Goal: Task Accomplishment & Management: Manage account settings

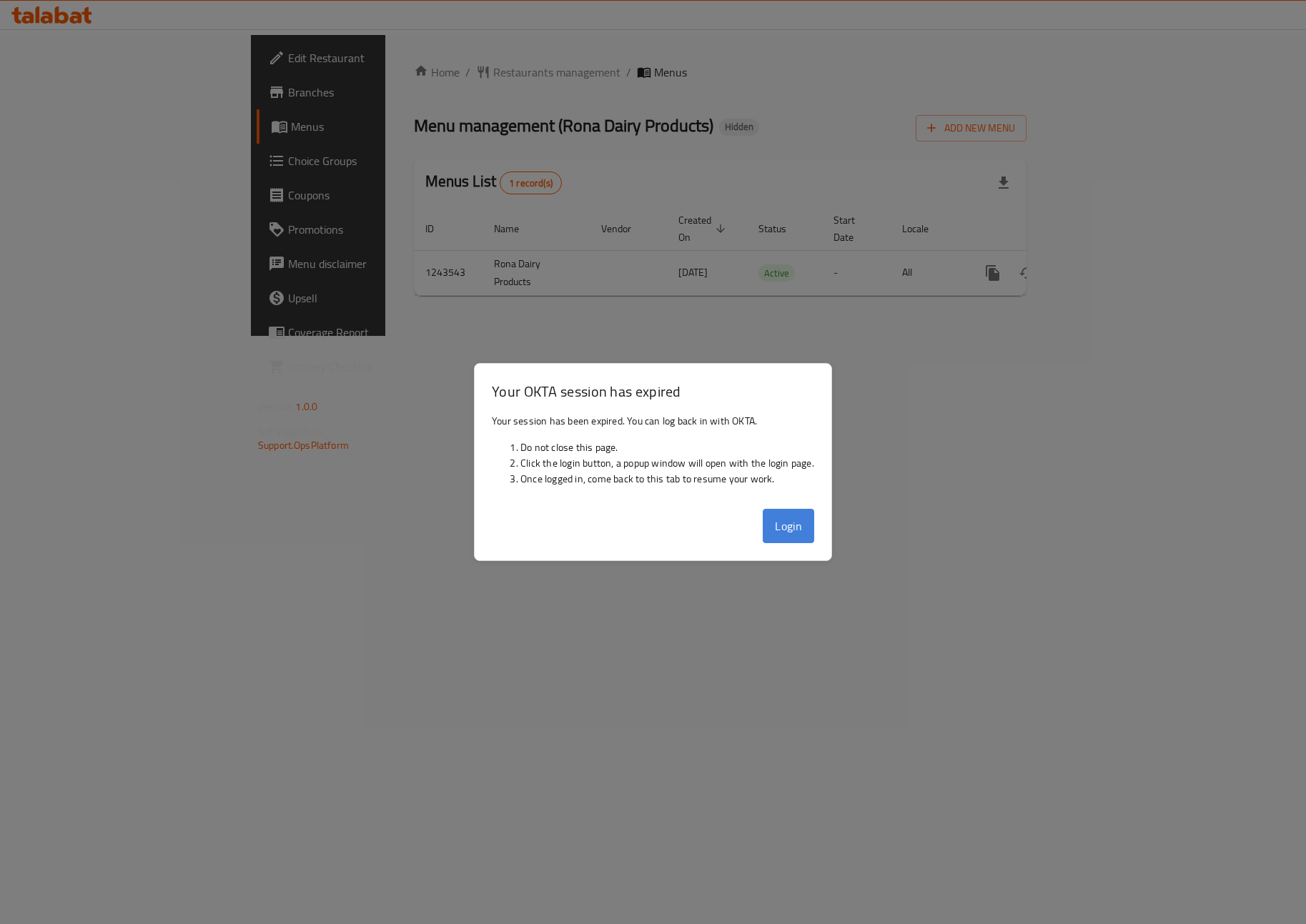
click at [803, 522] on button "Login" at bounding box center [788, 526] width 51 height 34
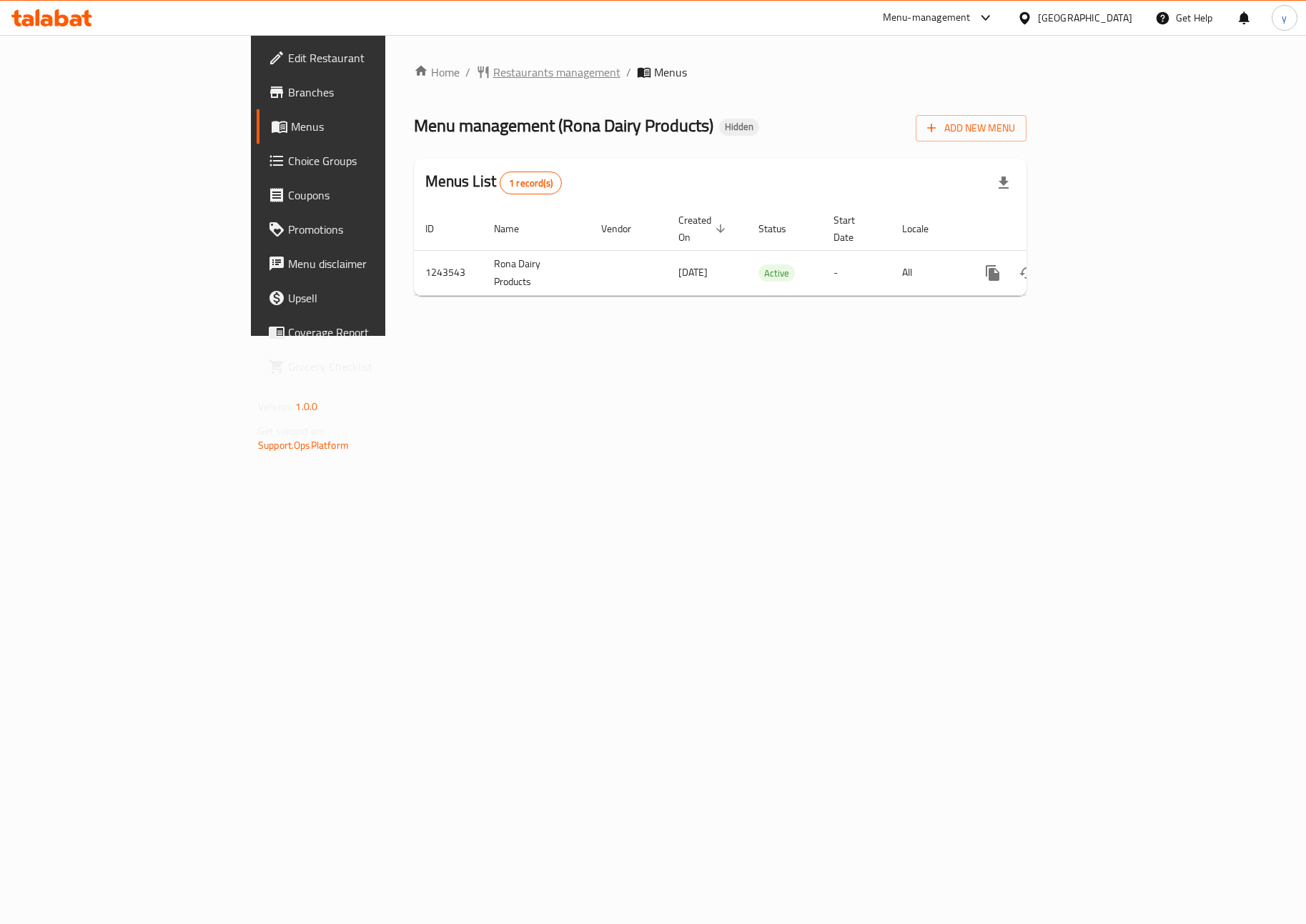
click at [493, 74] on span "Restaurants management" at bounding box center [556, 72] width 127 height 17
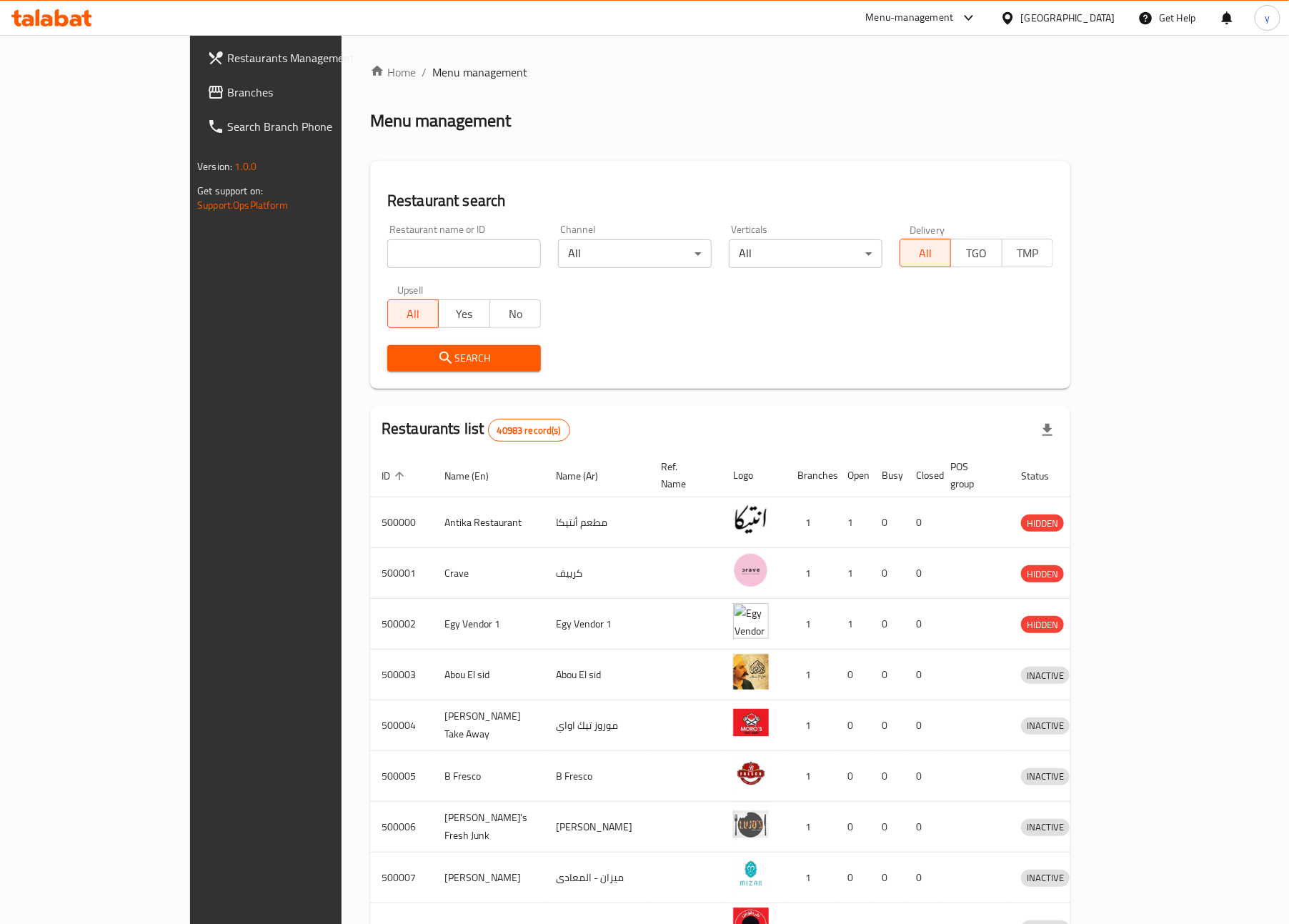
drag, startPoint x: 69, startPoint y: 97, endPoint x: 39, endPoint y: 104, distance: 30.8
click at [227, 97] on span "Branches" at bounding box center [311, 92] width 167 height 17
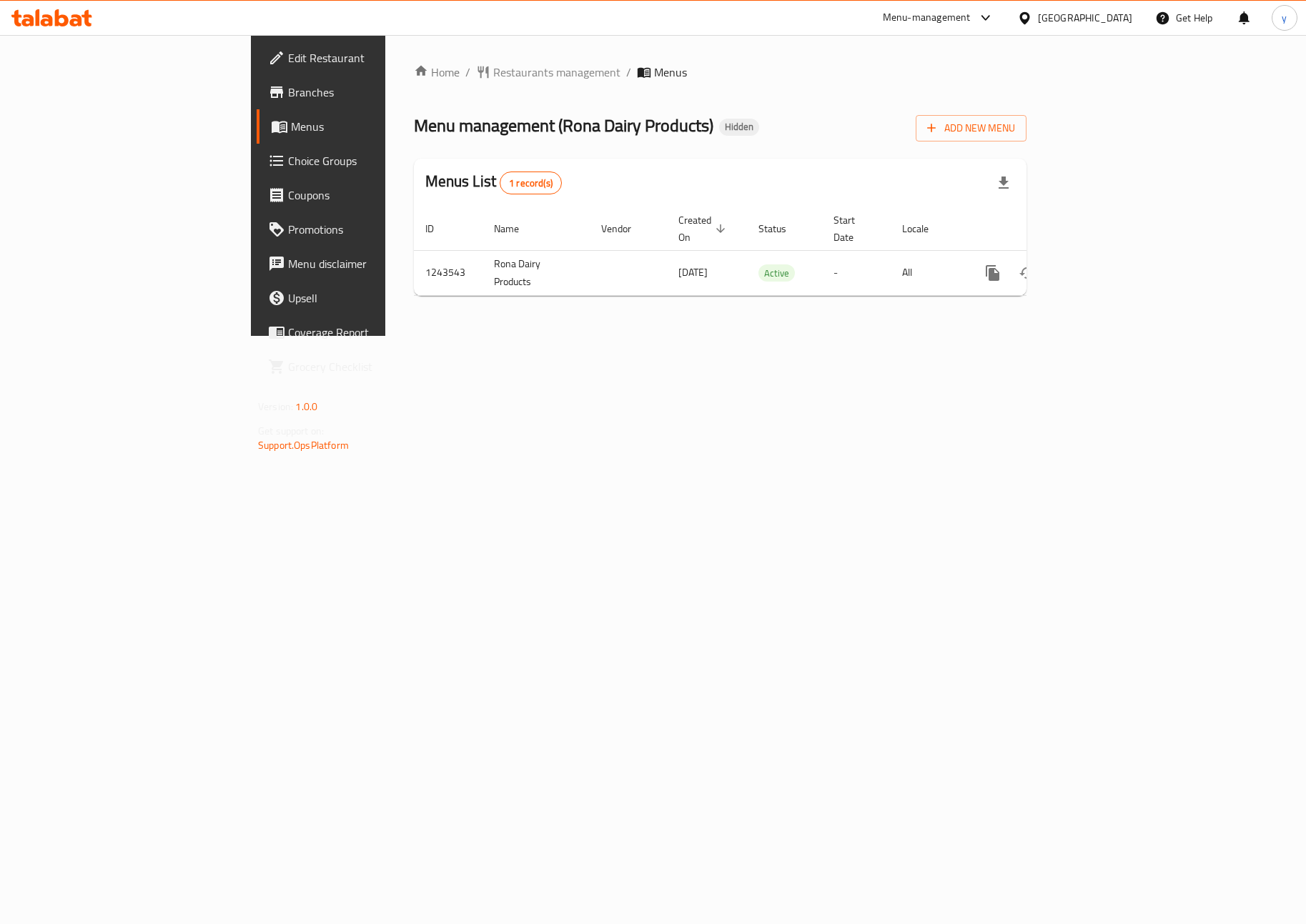
click at [288, 157] on span "Choice Groups" at bounding box center [373, 161] width 170 height 17
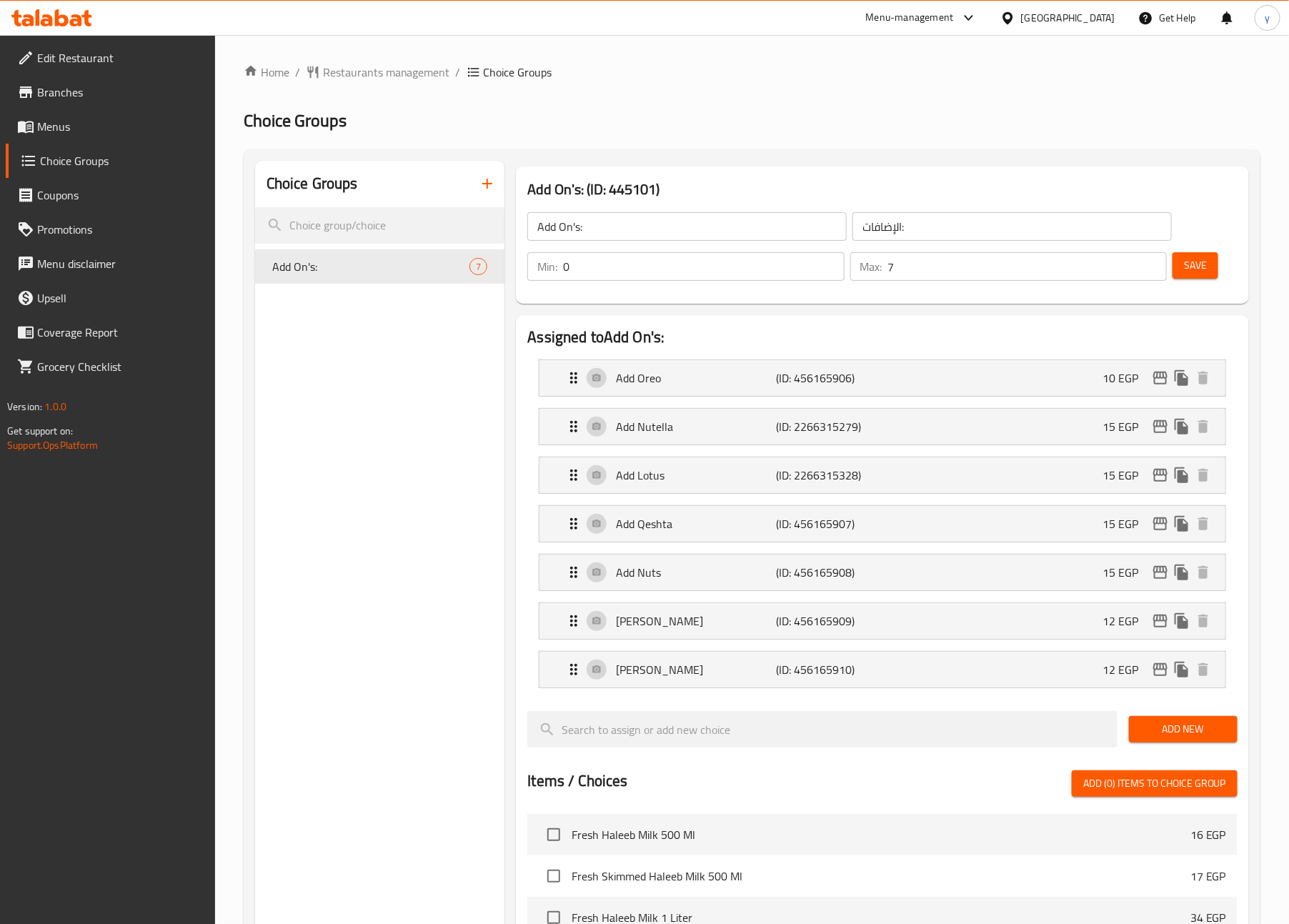
click at [980, 111] on h2 "Choice Groups" at bounding box center [752, 120] width 1017 height 23
click at [684, 54] on div "Home / Restaurants management / Choice Groups Choice Groups Choice Groups Add O…" at bounding box center [752, 777] width 1074 height 1484
